Goal: Book appointment/travel/reservation

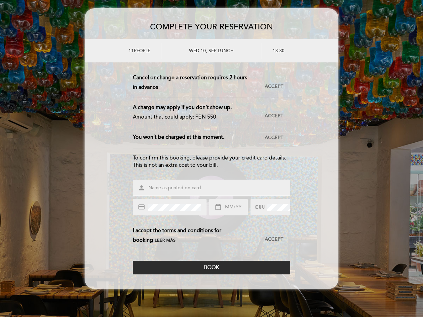
click at [212, 159] on div "To confirm this booking, please provide your credit card details. This is not a…" at bounding box center [211, 161] width 157 height 15
click at [212, 152] on div "This reservation requires a prepayment. Amount to be paid: PEN 550 Accept Accep…" at bounding box center [211, 121] width 157 height 96
click at [274, 87] on span "Accept" at bounding box center [274, 86] width 19 height 7
click at [274, 116] on span "Accept" at bounding box center [274, 116] width 19 height 7
click at [274, 138] on span "Accept" at bounding box center [274, 138] width 19 height 7
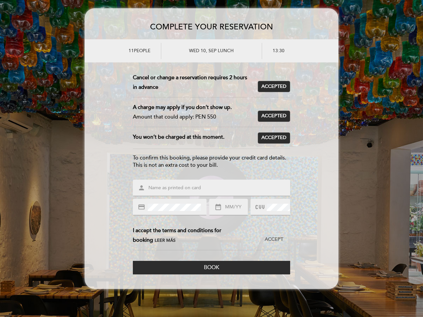
click at [155, 241] on span "Leer más" at bounding box center [165, 240] width 21 height 5
click at [274, 240] on span "Accept" at bounding box center [274, 239] width 19 height 7
click at [212, 268] on span "Book" at bounding box center [211, 267] width 15 height 7
